Goal: Task Accomplishment & Management: Manage account settings

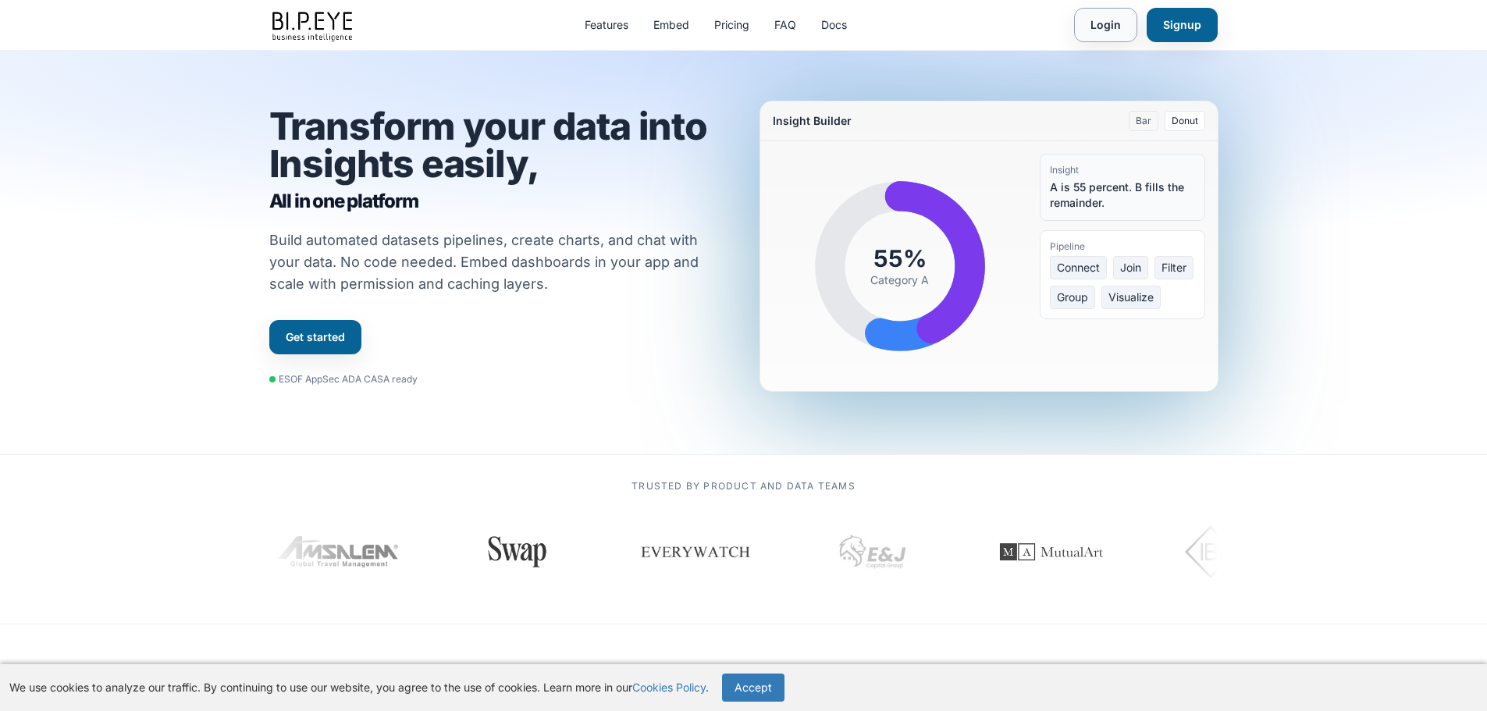
click at [1094, 32] on link "Login" at bounding box center [1105, 25] width 63 height 34
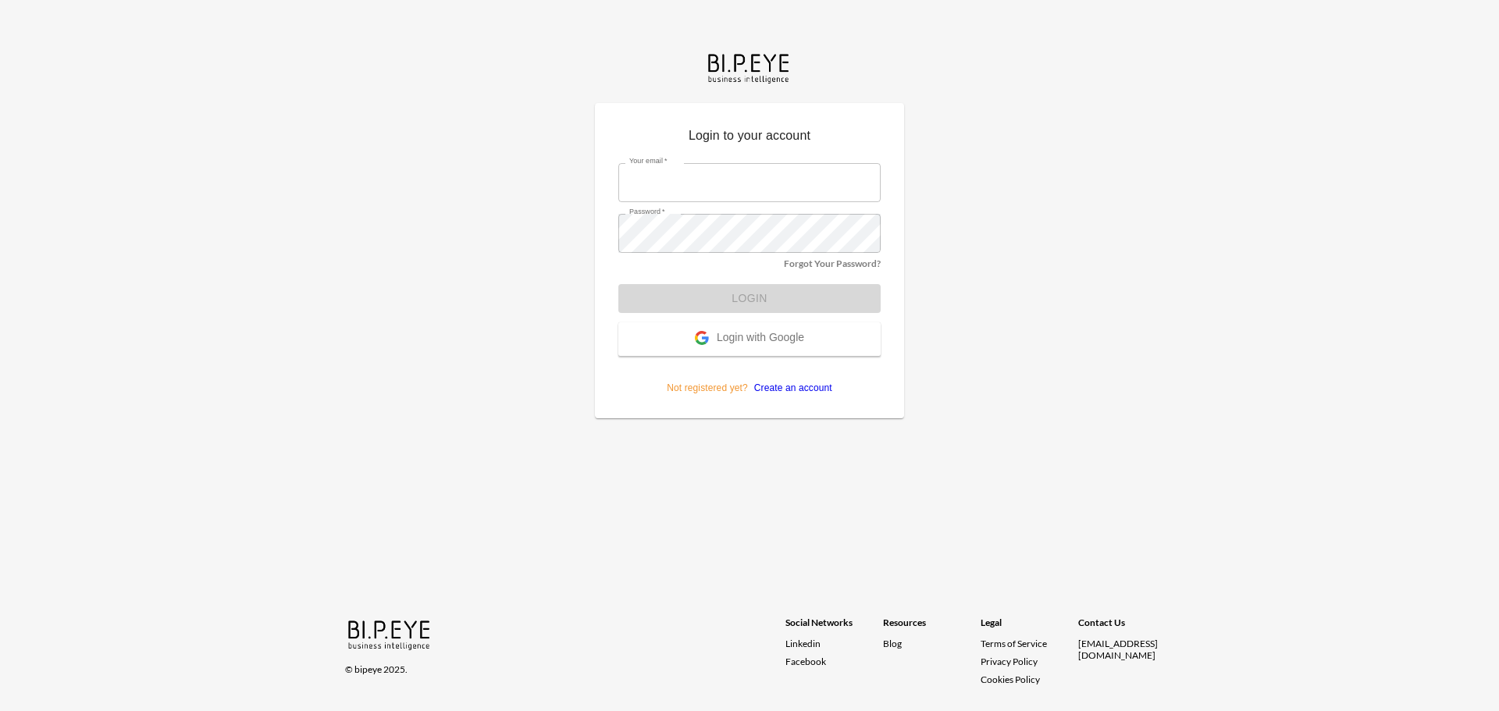
type input "Scanning.."
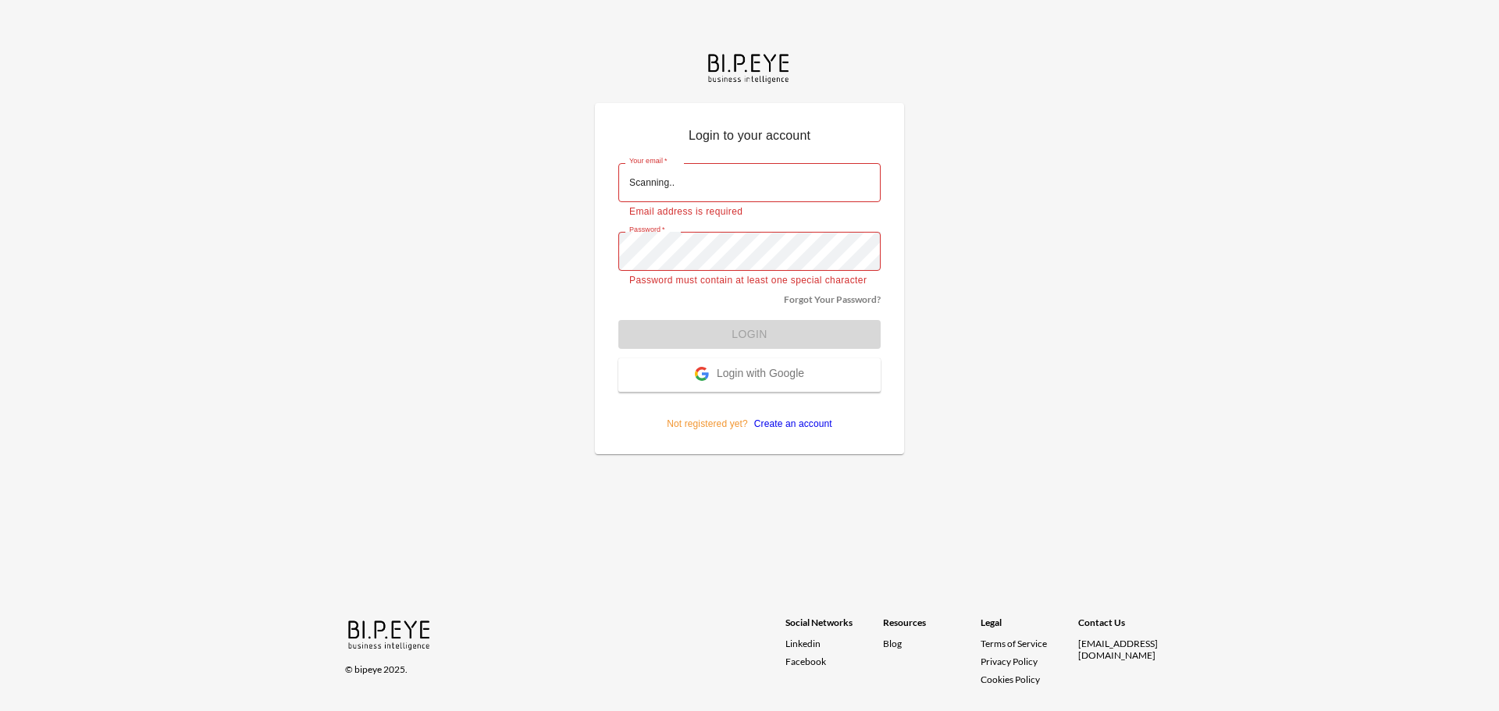
click at [774, 178] on input "Scanning.." at bounding box center [749, 182] width 262 height 39
click at [961, 202] on div "Login to your account Your email   * Scanning.. Your email   * Email address is…" at bounding box center [749, 355] width 1499 height 711
click at [760, 379] on span "Login with Google" at bounding box center [760, 375] width 87 height 16
